Goal: Obtain resource: Download file/media

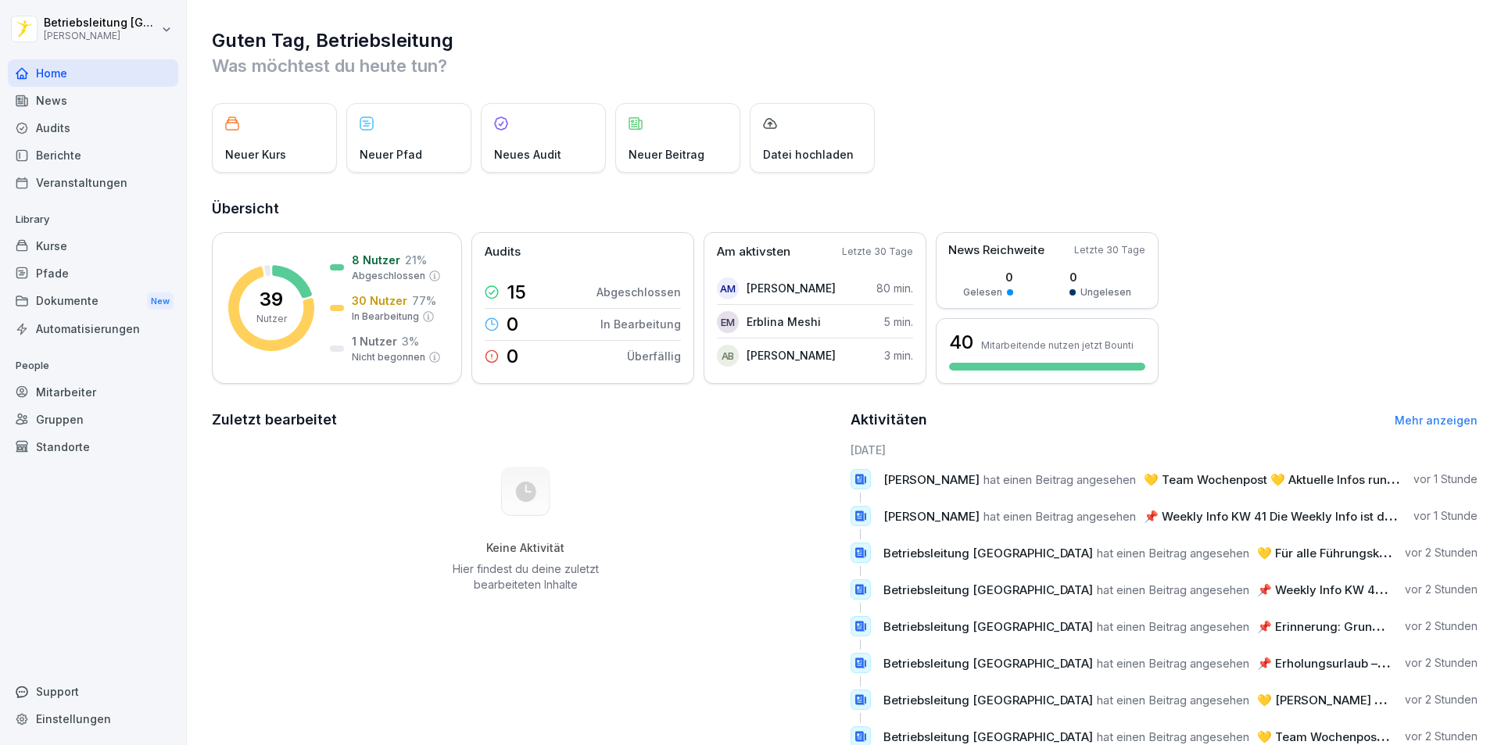
click at [81, 154] on div "Berichte" at bounding box center [93, 155] width 170 height 27
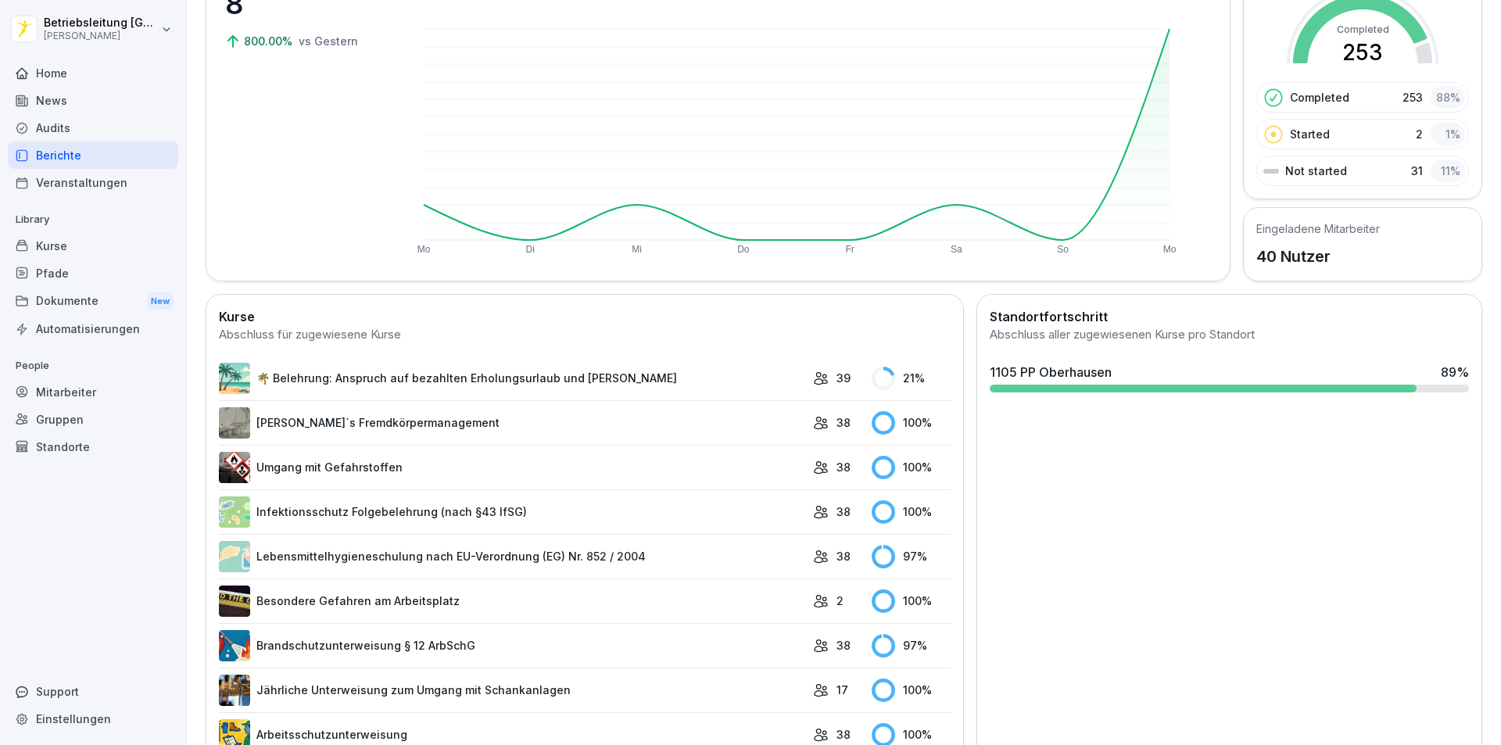
scroll to position [131, 0]
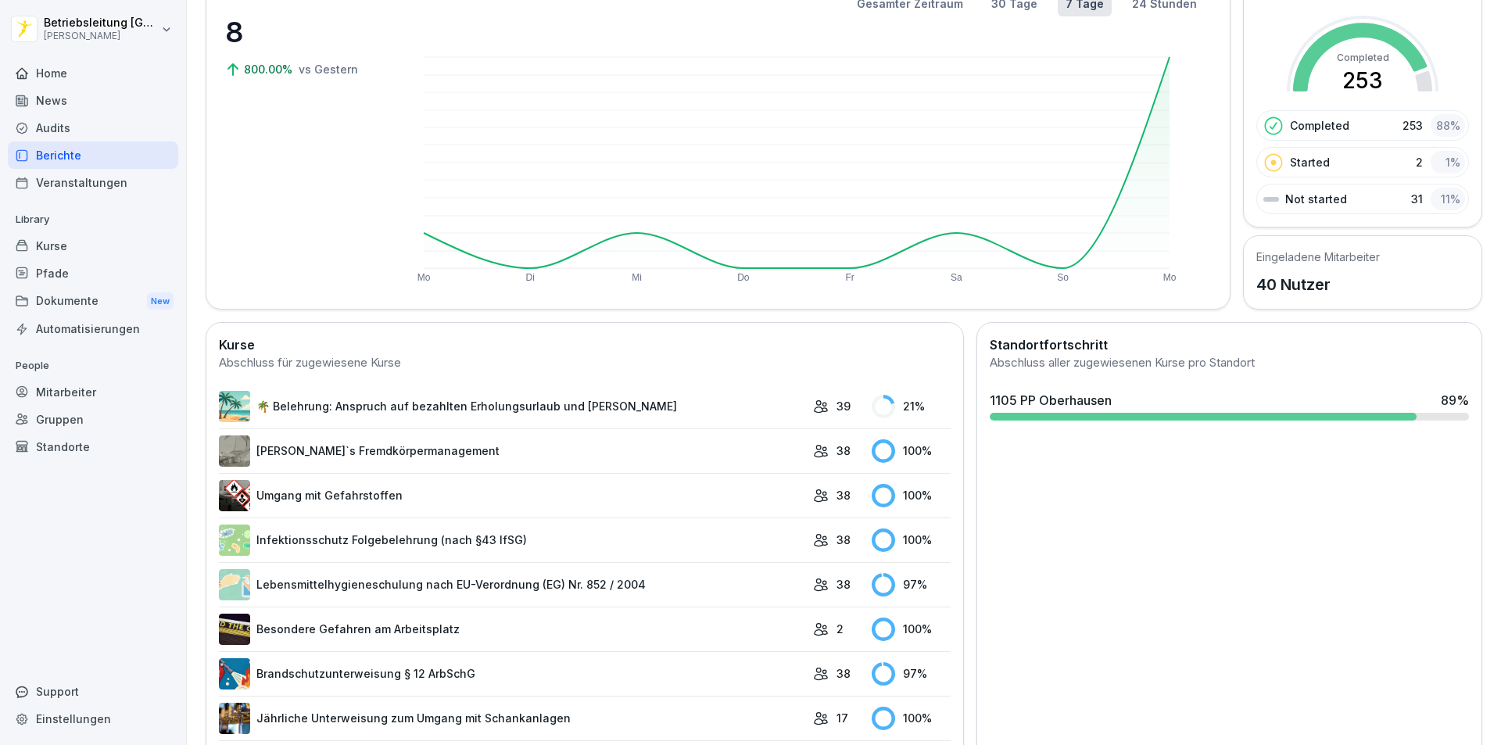
click at [67, 99] on div "News" at bounding box center [93, 100] width 170 height 27
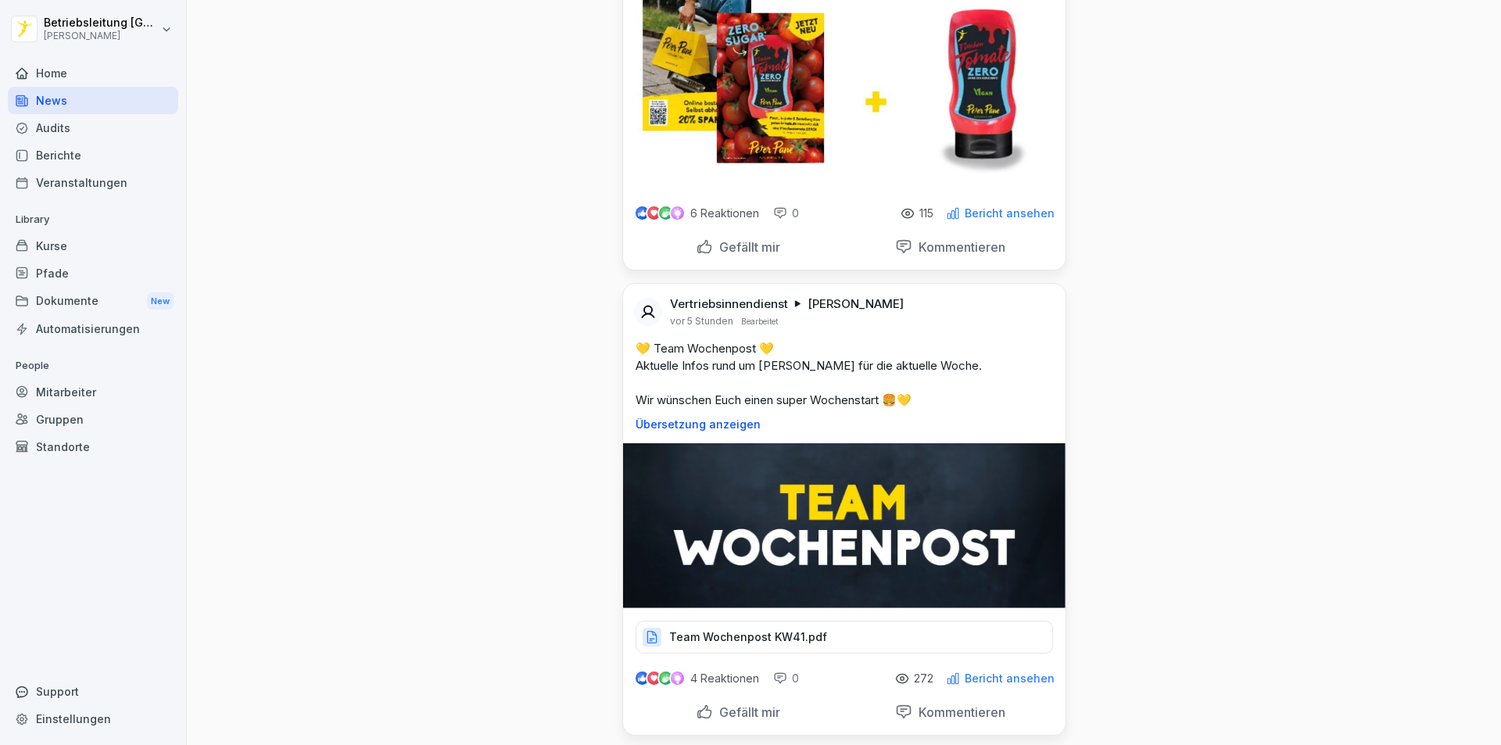
scroll to position [626, 0]
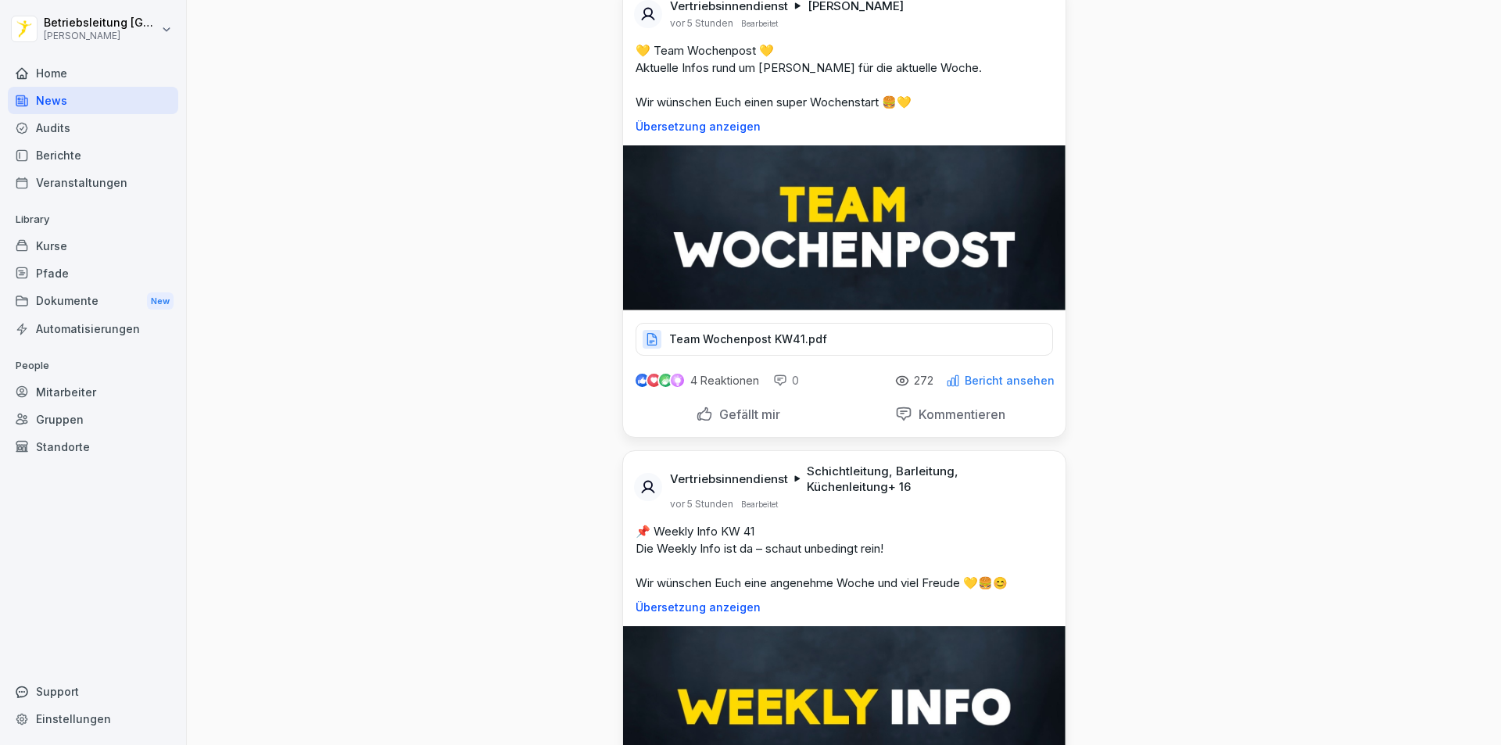
click at [784, 257] on img at bounding box center [844, 227] width 443 height 165
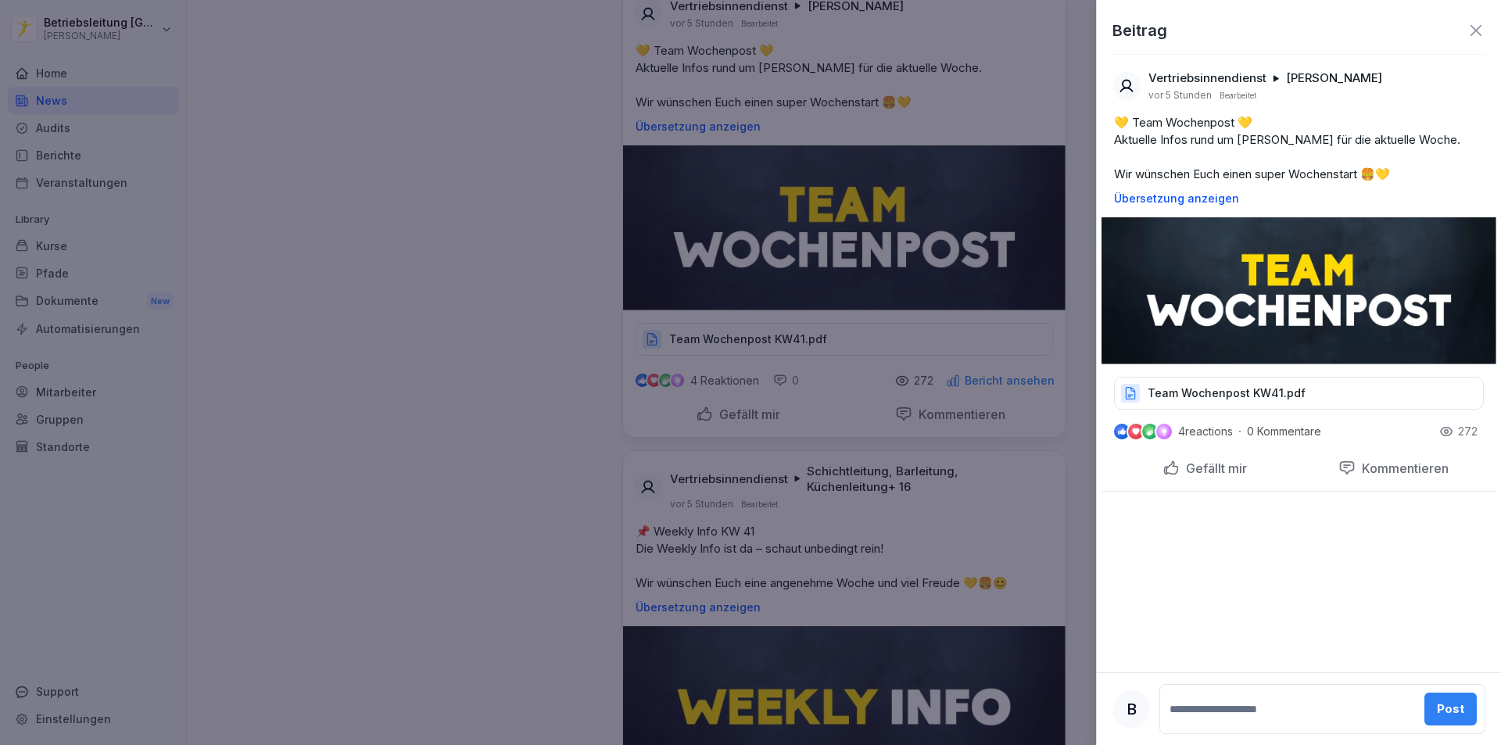
click at [1191, 403] on div "Team Wochenpost KW41.pdf" at bounding box center [1299, 393] width 370 height 33
click at [612, 249] on div at bounding box center [750, 372] width 1501 height 745
